Goal: Ask a question

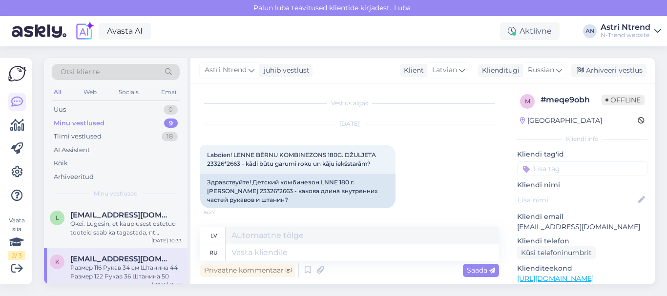
scroll to position [244, 0]
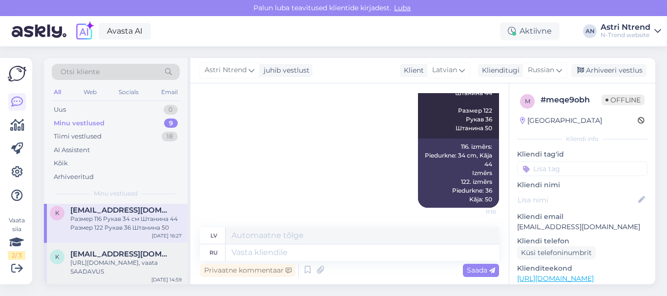
click at [169, 251] on div "[EMAIL_ADDRESS][DOMAIN_NAME]" at bounding box center [125, 254] width 111 height 9
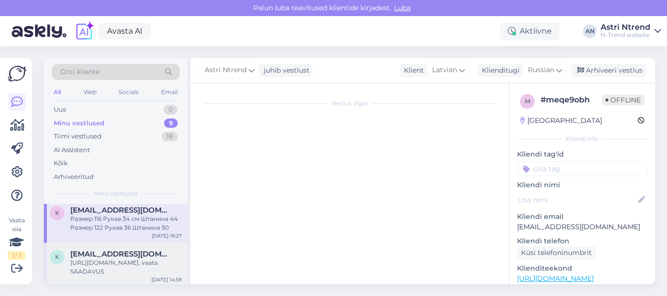
scroll to position [384, 0]
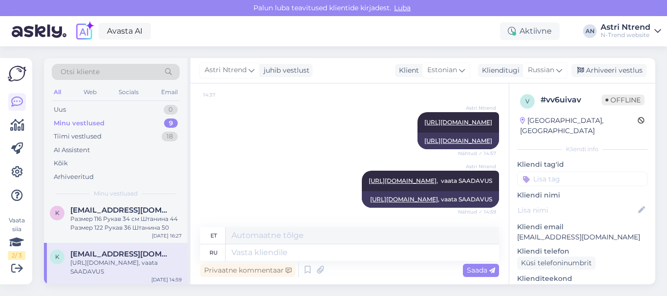
click at [136, 262] on div "[URL][DOMAIN_NAME], vaata SAADAVUS" at bounding box center [125, 268] width 111 height 18
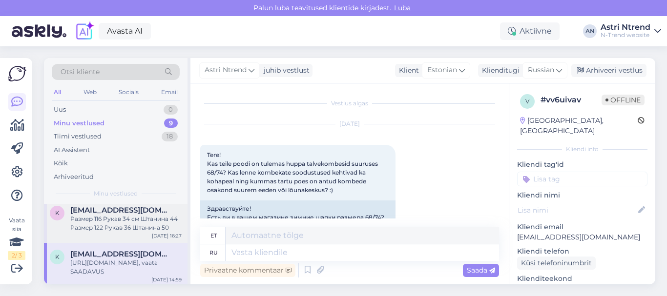
scroll to position [0, 0]
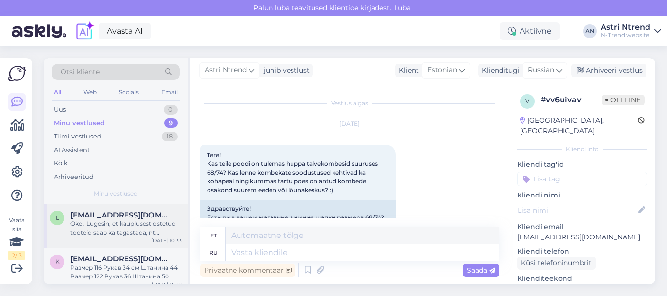
click at [106, 230] on div "Okei. Lugesin, et kauplusest ostetud tooteid saab ka tagastada, nt kinkekaardi …" at bounding box center [125, 229] width 111 height 18
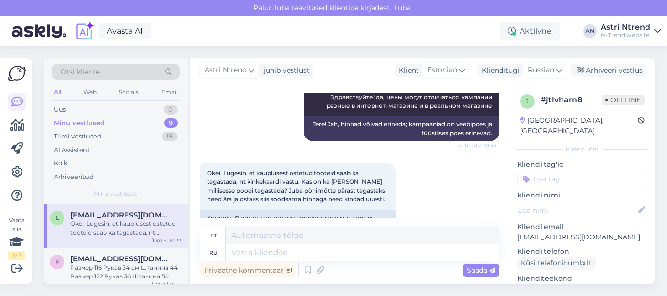
scroll to position [332, 0]
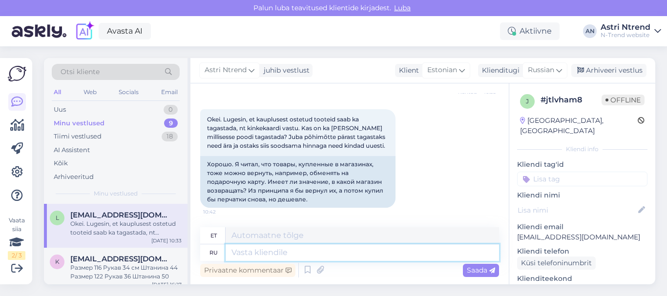
click at [282, 253] on textarea at bounding box center [363, 253] width 274 height 17
type textarea "вы"
type textarea "Sina"
type textarea "вы можете"
type textarea "sa saad"
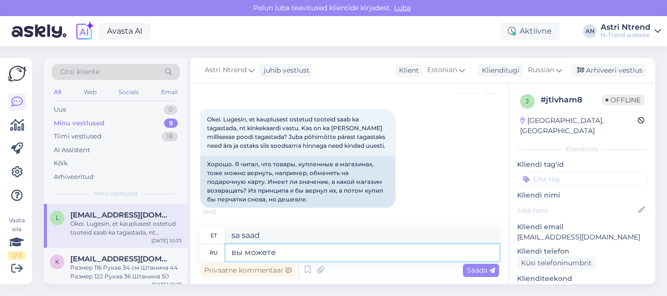
type textarea "вы можете в"
type textarea "sa saad sisse"
type textarea "вы можете вернуть"
type textarea "sa võid tagasi pöörduda"
type textarea "вы можете"
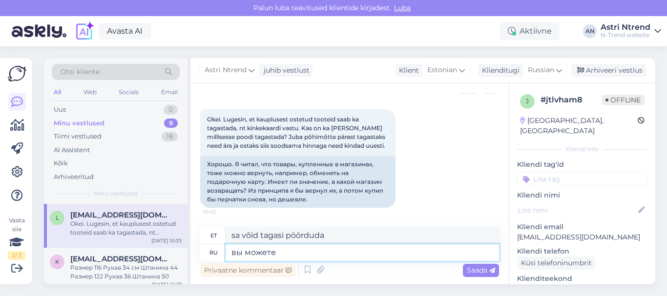
type textarea "sa saad"
type textarea "вы"
type textarea "Sina"
type textarea "в"
type textarea "V"
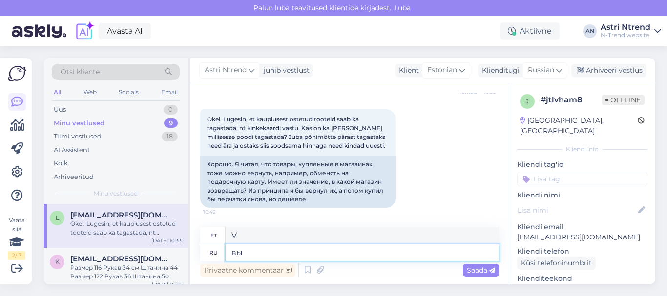
type textarea "вы"
type textarea "Sina"
type textarea "вы можете"
type textarea "sa saad"
type textarea "вы можете оратиться"
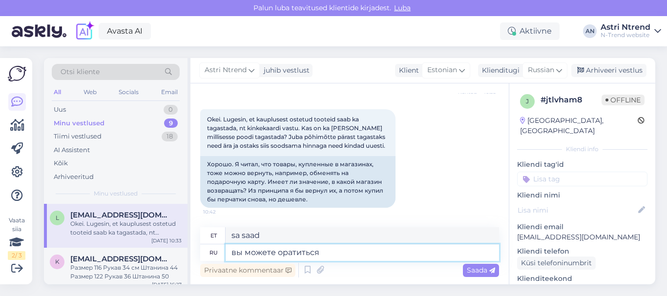
type textarea "võite meiega ühendust [PERSON_NAME]"
type textarea "вы можете оратиться в"
type textarea "saate ühendust [PERSON_NAME]"
type textarea "вы можете оратиться в любой"
type textarea "Võite [PERSON_NAME] ühendust ükskõik kellega"
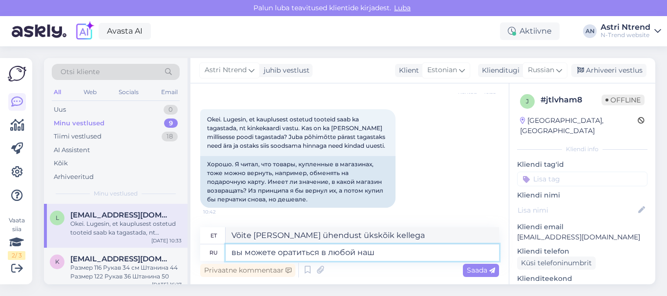
type textarea "вы можете оратиться в любой наш"
type textarea "Võite [PERSON_NAME] ühendust ükskõik millise meiega"
click at [281, 253] on textarea "вы можете оратиться в любой наш" at bounding box center [363, 253] width 274 height 17
click at [377, 254] on textarea "вы можете обратиться в любой наш" at bounding box center [363, 253] width 274 height 17
type textarea "вы можете обратиться в любой наш ма"
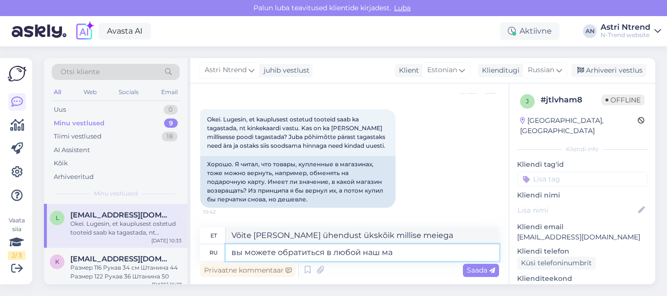
type textarea "Võite [PERSON_NAME] ühendust ükskõik millise meie esindajaga."
type textarea "вы можете обратиться в любой наш маг"
type textarea "Võite [PERSON_NAME] ühendust ükskõik millise meie esindajaga"
type textarea "вы можете обратиться в любой наш мага"
type textarea "Võite ühendust [PERSON_NAME] ükskõik millise meie kauplusega"
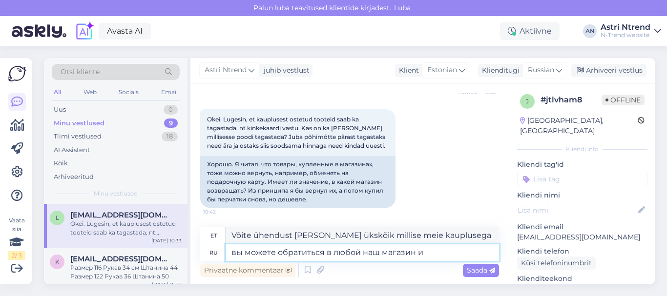
type textarea "вы можете обратиться в любой наш магазин и"
type textarea "Võite [PERSON_NAME] ühendust ükskõik millise meie kauplusega ja"
type textarea "вы можете обратиться в любой наш магазин и по"
type textarea "Võite [PERSON_NAME] ühendust ükskõik millise meie kauplusega ja p"
type textarea "вы можете обратиться в любой наш магазин и пом"
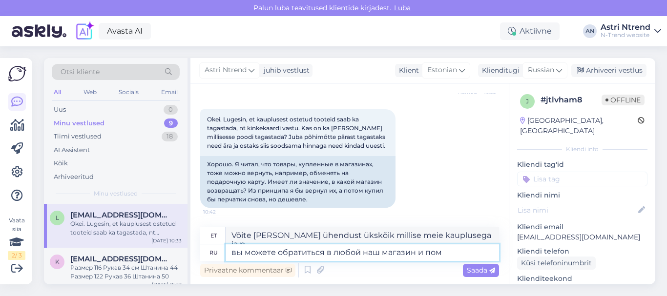
type textarea "Võite [PERSON_NAME] ühendust ükskõik millise meie kauplusega ja"
type textarea "вы можете обратиться в любой наш магазин и поме"
type textarea "Võite ühendust [PERSON_NAME] ükskõik millise meie kaupluse ja asukohaga"
type textarea "вы можете обратиться в любой наш магазин и помен"
type textarea "Võite pöörduda ükskõik millise meie kaupluse [PERSON_NAME] ja vahetada"
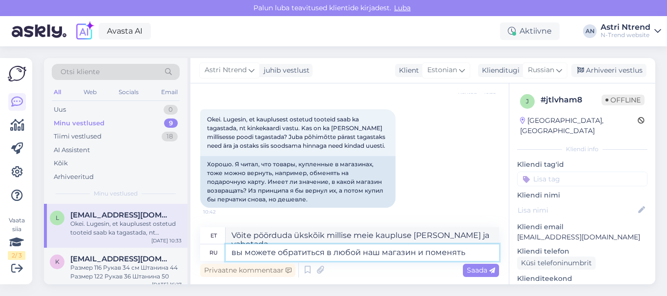
type textarea "вы можете обратиться в любой наш магазин и поменять т"
type textarea "Võite pöörduda ükskõik millise meie kaupluse [PERSON_NAME] ja see ümber vahetad…"
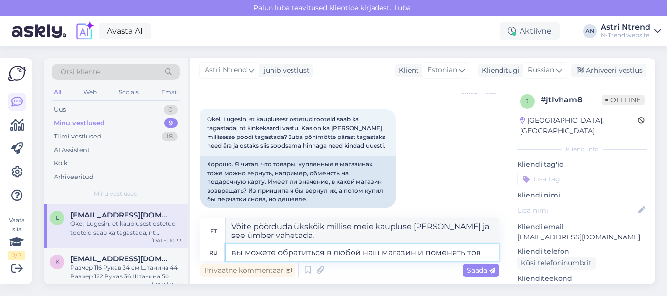
type textarea "вы можете обратиться в любой наш магазин и поменять това"
type textarea "Võite toote ümber vahetada ükskõik millises meie kaupluses."
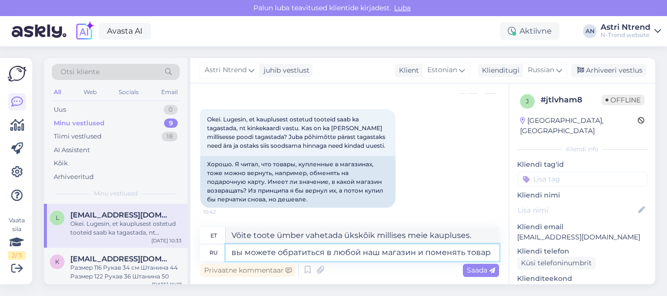
type textarea "вы можете обратиться в любой наш магазин и поменять товар [PERSON_NAME]"
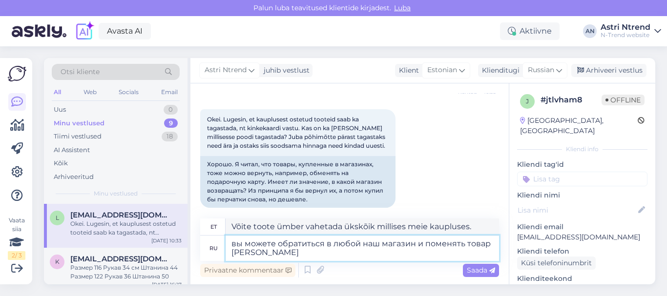
type textarea "Võite pöörduda ükskõik millise meie kaupluse [PERSON_NAME] ja toodet vahetada."
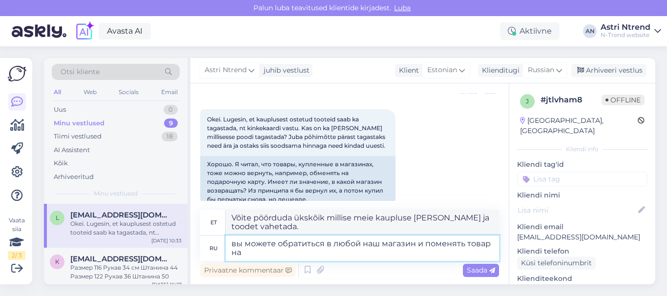
type textarea "вы можете обратиться в любой наш магазин и поменять товар на"
type textarea "Võite [PERSON_NAME] ühendust ükskõik millise meie kauplusega ja toote ümber vah…"
type textarea "вы можете обратиться в любой наш магазин и поменять товар на по"
type textarea "Võite [PERSON_NAME] ühendust ükskõik millise meie kauplusega ja toote teise hin…"
type textarea "вы можете обратиться в любой наш магазин и поменять товар на под"
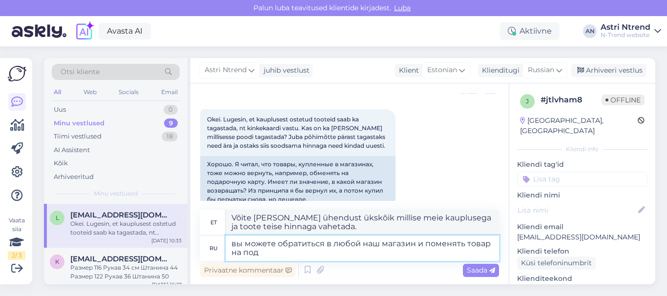
type textarea "Võite [PERSON_NAME] ühendust ükskõik millise meie kauplusega ja toote teise vas…"
type textarea "вы можете обратиться в любой наш магазин и поменять товар на пода"
type textarea "Võite [PERSON_NAME] ühendust ükskõik millise meie kauplusega ja vahetada toote …"
type textarea "вы можете обратиться в любой наш магазин и поменять товар на подароч"
type textarea "Võite [PERSON_NAME] ühendust ükskõik millise meie kauplusega ja vahetada eseme …"
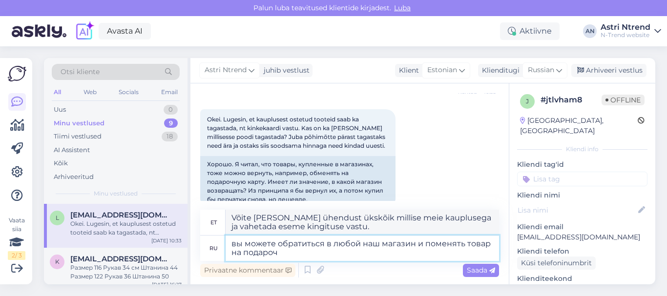
type textarea "вы можете обратиться в любой наш магазин и поменять товар на подарочн"
type textarea "Võite [PERSON_NAME] ühendust ükskõik millise meie kauplusega ja vahetada toote …"
type textarea "вы можете обратиться в любой наш магазин и поменять товар на подарочную к"
type textarea "Võite [PERSON_NAME] ühendust ükskõik millise meie kauplusega ja vahetada toote …"
type textarea "вы можете обратиться в любой наш магазин и поменять товар на подарочную ка"
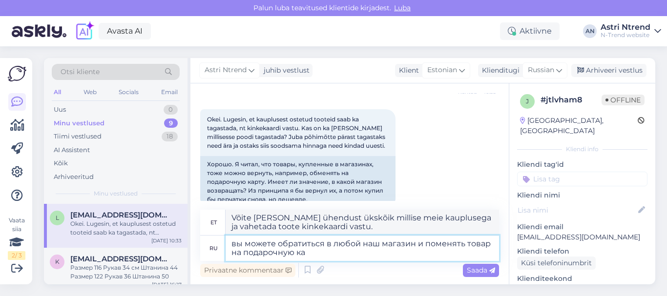
type textarea "Võite [PERSON_NAME] ühendust ükskõik millise meie kauplusega ja vahetada toote …"
type textarea "вы можете обратиться в любой наш магазин и поменять товар на подарочную кар"
type textarea "Võite [PERSON_NAME] ühendust ükskõik millise meie kauplusega ja vahetada toote …"
type textarea "вы можете обратиться в любой наш магазин и поменять товар на подарочную карт"
type textarea "Võite külastada ükskõik millist meie kauplust ja vahetada oma toote kinkekaardi…"
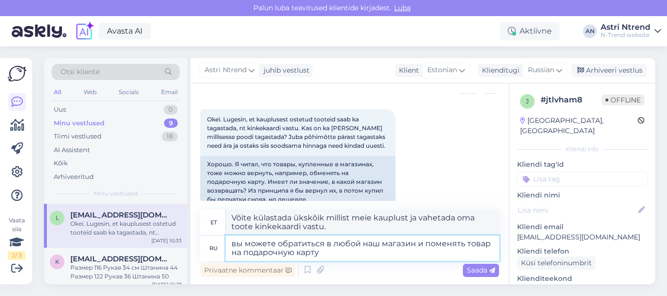
type textarea "вы можете обратиться в любой наш магазин и поменять товар на подарочную карту."
type textarea "Võite [PERSON_NAME] ühendust ükskõik millise meie kauplusega ja vahetada toote …"
type textarea "вы можете обратиться в любой наш магазин и поменять товар на подарочную карту. …"
type textarea "Võite külastada ükskõik millist meie kauplust ja vahetada oma toote kinkekaardi…"
type textarea "вы можете обратиться в любой наш магазин и поменять товар на подарочную карту. …"
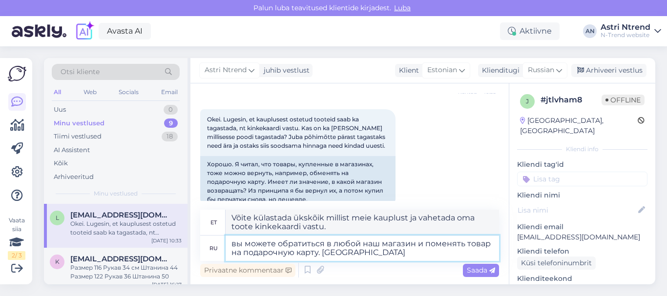
type textarea "Võite [PERSON_NAME] ühendust ükskõik millise meie kauplusega ja vahetada toote …"
click at [328, 251] on textarea "вы можете обратиться в любой наш магазин и поменять товар на подарочную карту. …" at bounding box center [363, 248] width 274 height 25
type textarea "вы можете обратиться в любой наш магазин и поменять товар на подарочную карту. …"
type textarea "Võite külastada ükskõik millist meie kauplust ja vahetada oma toote kinkekaardi…"
click at [381, 255] on textarea "вы можете обратиться в любой наш магазин и поменять товар на подарочную карту. …" at bounding box center [363, 248] width 274 height 25
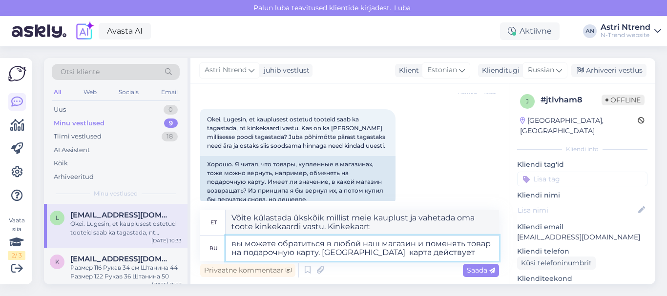
type textarea "вы можете обратиться в любой наш магазин и поменять товар на подарочную карту. …"
type textarea "Võite külastada ükskõik millist meie kauplust ja vahetada oma toote kinkekaardi…"
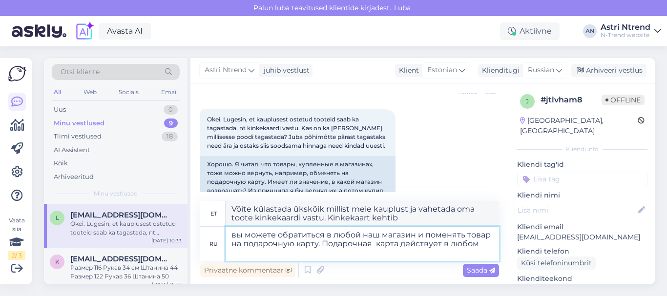
type textarea "вы можете обратиться в любой наш магазин и поменять товар на подарочную карту. …"
type textarea "Võite külastada ükskõik millist meie kauplust ja vahetada oma toote kinkekaardi…"
type textarea "вы можете обратиться в любой наш магазин и поменять товар на подарочную карту. …"
type textarea "Võite külastada ükskõik millist meie kauplust ja vahetada oma toote kinkekaardi…"
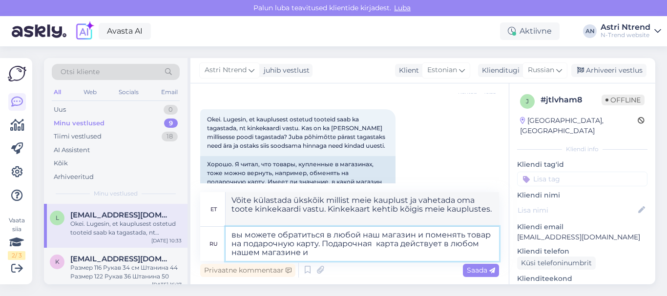
type textarea "вы можете обратиться в любой наш магазин и поменять товар на подарочную карту. …"
type textarea "Võite külastada ükskõik millist meie kauplust ja vahetada oma toote kinkekaardi…"
type textarea "вы можете обратиться в любой наш магазин и поменять товар на подарочную карту. …"
type textarea "Võite külastada ükskõik millist meie kauplust ja vahetada oma toote kinkekaardi…"
type textarea "вы можете обратиться в любой наш магазин и поменять товар на подарочную карту. …"
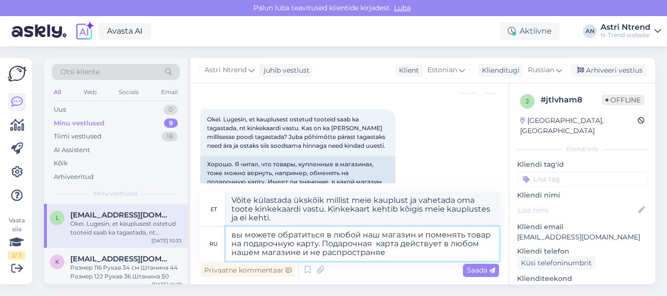
type textarea "Võite külastada ükskõik millist meie kauplust ja vahetada oma toote kinkekaardi…"
type textarea "вы можете обратиться в любой наш магазин и поменять товар на подарочную карту. …"
type textarea "Võite külastada ükskõik millist meie kauplust ja vahetada oma toote kinkekaardi…"
type textarea "вы можете обратиться в любой наш магазин и поменять товар на подарочную карту. …"
type textarea "Võite külastada ükskõik millist meie kauplust ja vahetada oma toote kinkekaardi…"
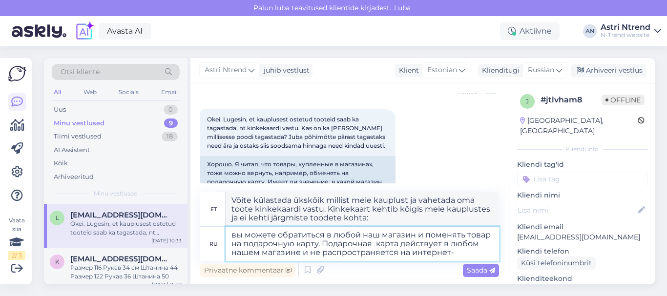
type textarea "вы можете обратиться в любой наш магазин и поменять товар на подарочную карту. …"
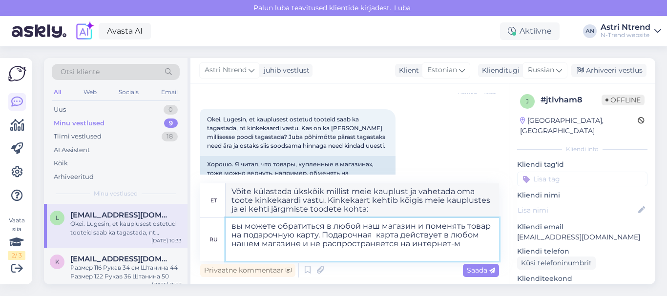
type textarea "Võite külastada ükskõik millist meie kauplust ja vahetada oma toote kinkekaardi…"
type textarea "вы можете обратиться в любой наш магазин и поменять товар на подарочную карту. …"
type textarea "Võite külastada ükskõik millist meie kauplust ja vahetada oma toote kinkekaardi…"
type textarea "вы можете обратиться в любой наш магазин и поменять товар на подарочную карту. …"
type textarea "Võite külastada ükskõik millist meie kauplust ja vahetada oma toote kinkekaardi…"
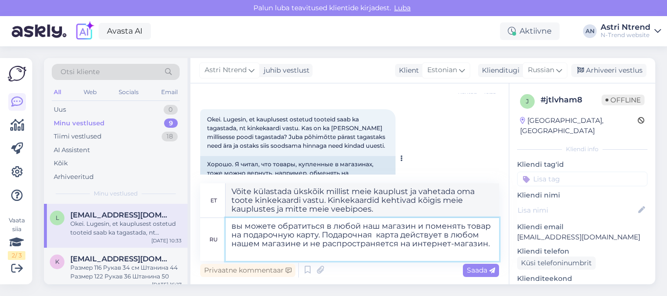
scroll to position [376, 0]
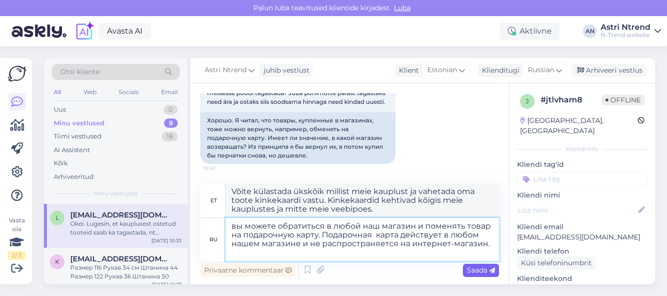
type textarea "вы можете обратиться в любой наш магазин и поменять товар на подарочную карту. …"
click at [476, 272] on span "Saada" at bounding box center [481, 270] width 28 height 9
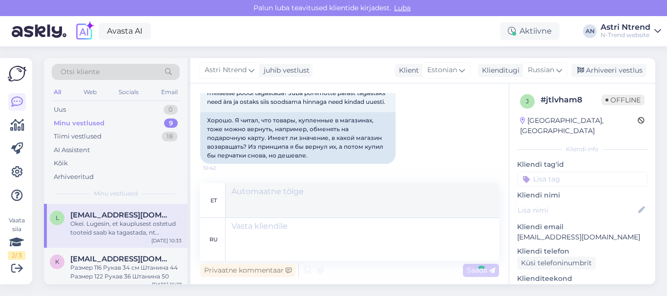
scroll to position [434, 0]
